Goal: Task Accomplishment & Management: Use online tool/utility

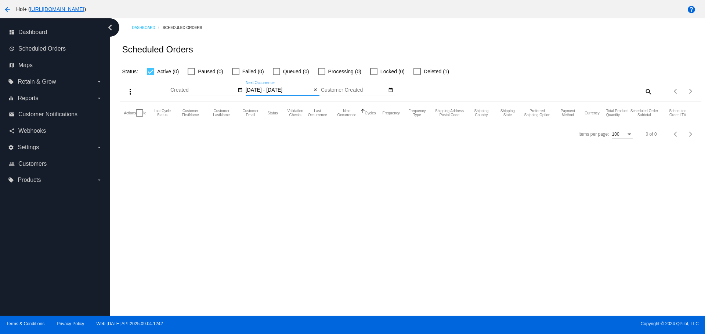
click at [284, 91] on input "[DATE] - [DATE]" at bounding box center [279, 90] width 66 height 6
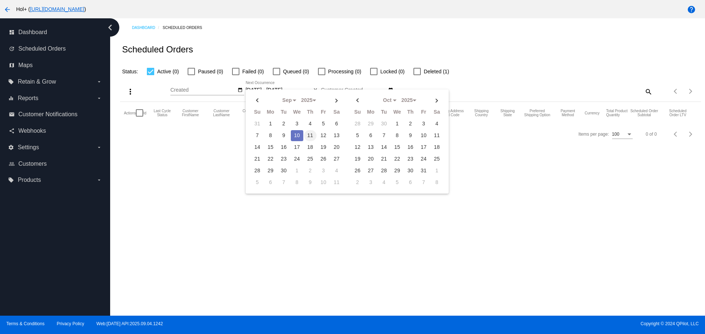
click at [305, 137] on td "11" at bounding box center [310, 135] width 12 height 11
click at [307, 137] on td "11" at bounding box center [310, 135] width 12 height 11
type input "[DATE] - [DATE]"
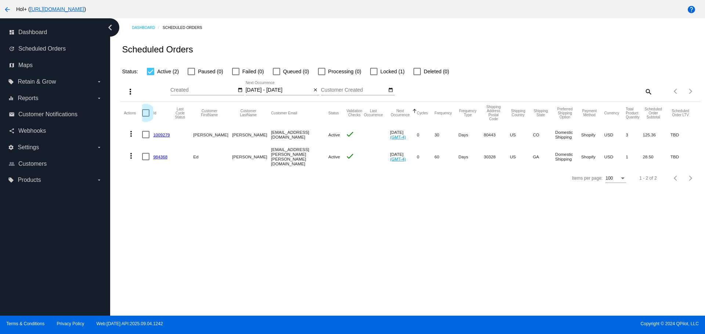
click at [146, 113] on div at bounding box center [145, 112] width 7 height 7
click at [146, 117] on input "checkbox" at bounding box center [145, 117] width 0 height 0
checkbox input "true"
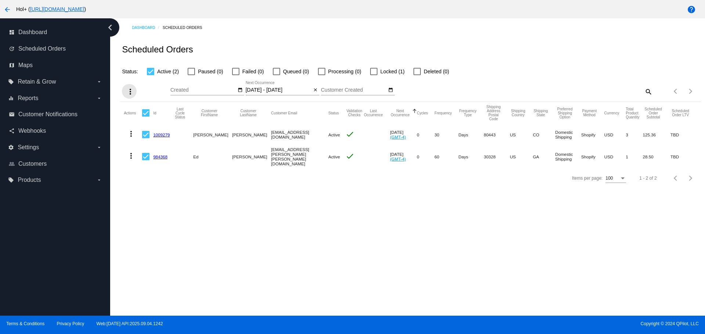
click at [130, 97] on button "more_vert" at bounding box center [129, 91] width 15 height 15
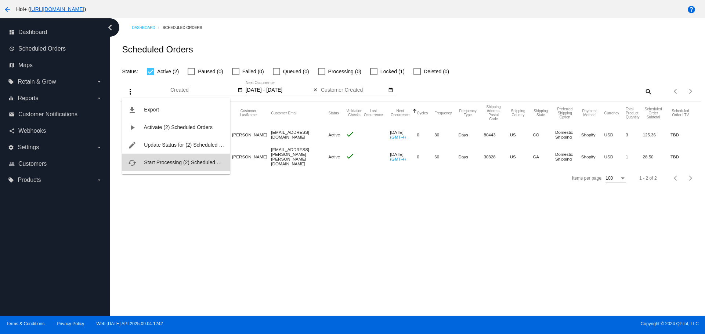
click at [150, 165] on span "Start Processing (2) Scheduled Orders" at bounding box center [188, 163] width 88 height 6
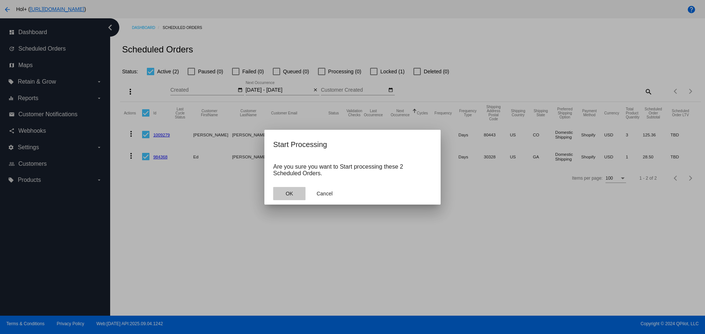
click at [286, 195] on span "OK" at bounding box center [289, 194] width 7 height 6
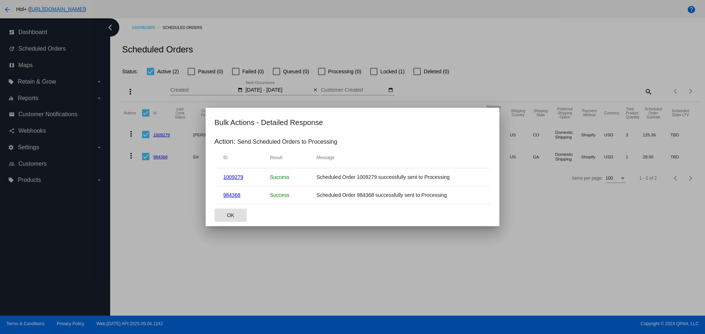
drag, startPoint x: 228, startPoint y: 217, endPoint x: 238, endPoint y: 229, distance: 15.6
click at [227, 217] on span "OK" at bounding box center [230, 216] width 7 height 6
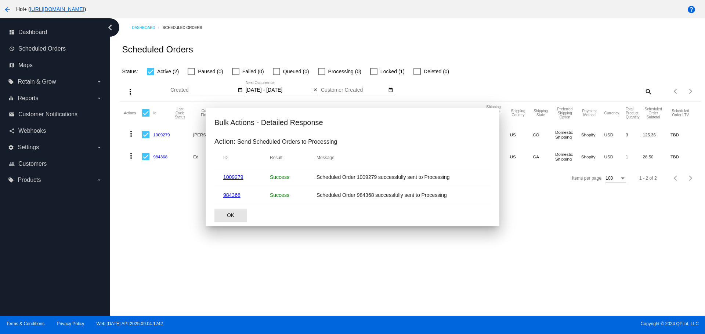
click at [267, 226] on mat-dialog-actions "OK" at bounding box center [352, 215] width 276 height 22
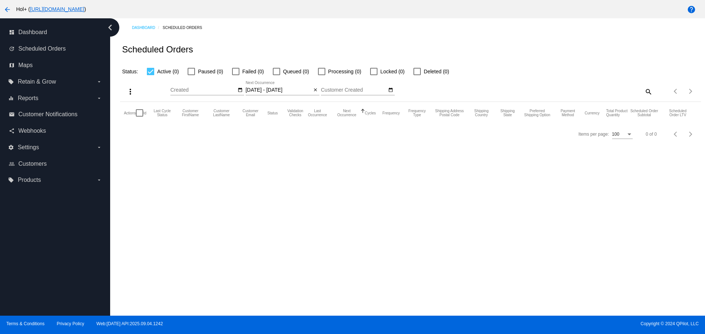
click at [255, 239] on div "Dashboard Scheduled Orders Scheduled Orders Status: Active (0) Paused (0) Faile…" at bounding box center [407, 167] width 595 height 298
